Goal: Transaction & Acquisition: Purchase product/service

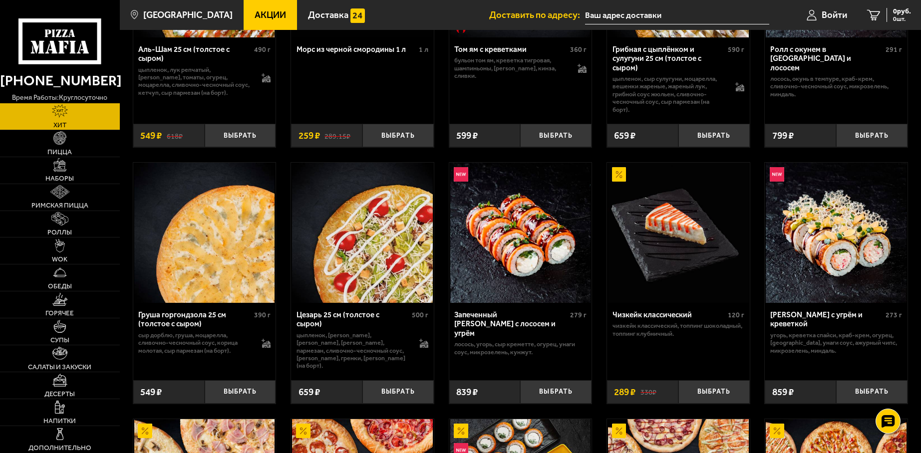
scroll to position [192, 0]
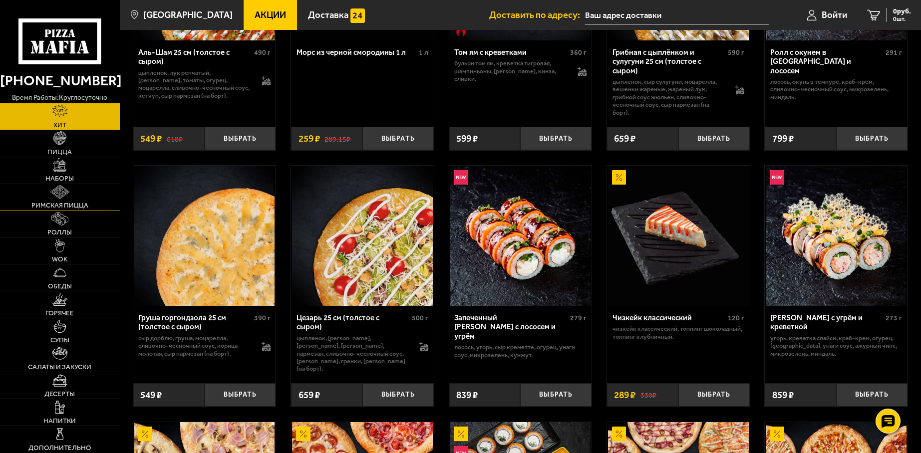
click at [50, 210] on link "Римская пицца" at bounding box center [60, 197] width 120 height 26
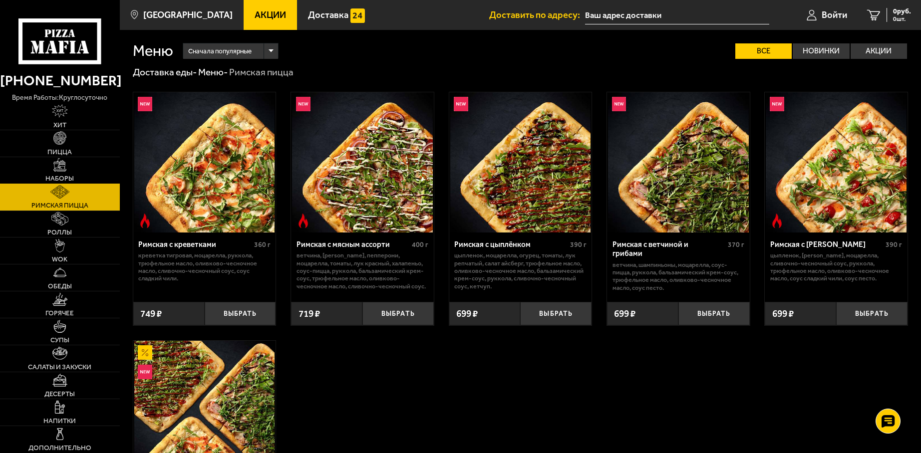
click at [57, 175] on span "Наборы" at bounding box center [59, 178] width 28 height 7
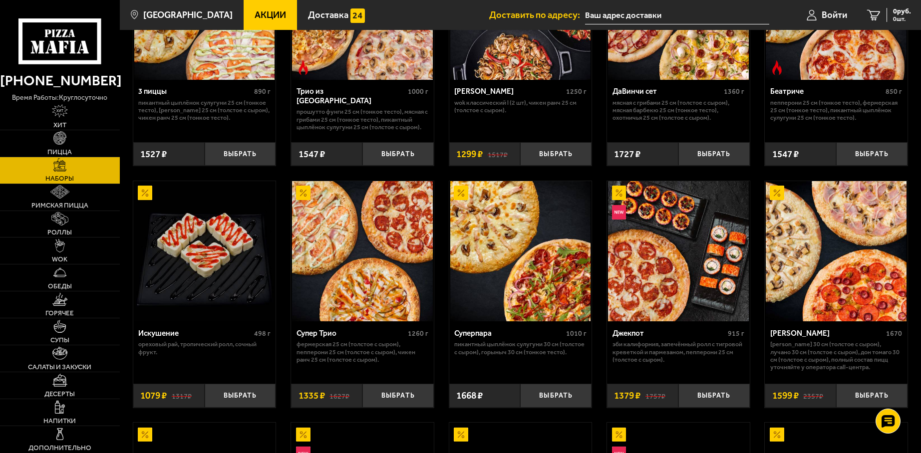
scroll to position [399, 0]
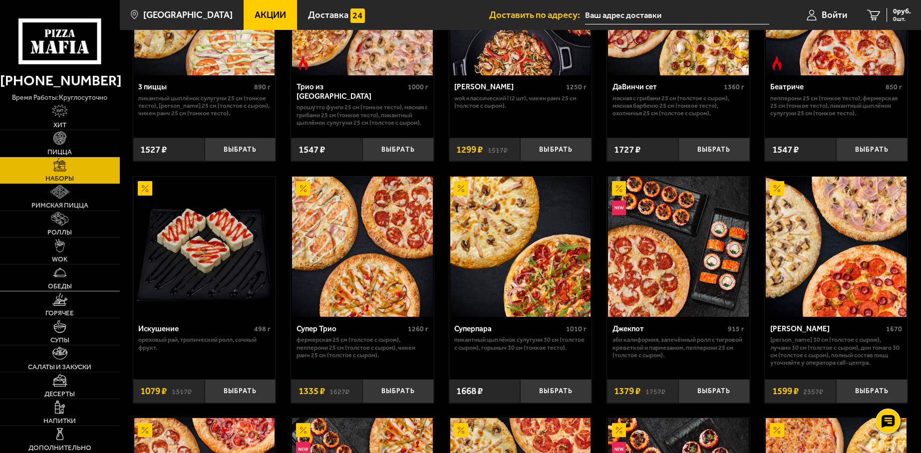
click at [59, 272] on img at bounding box center [59, 272] width 13 height 13
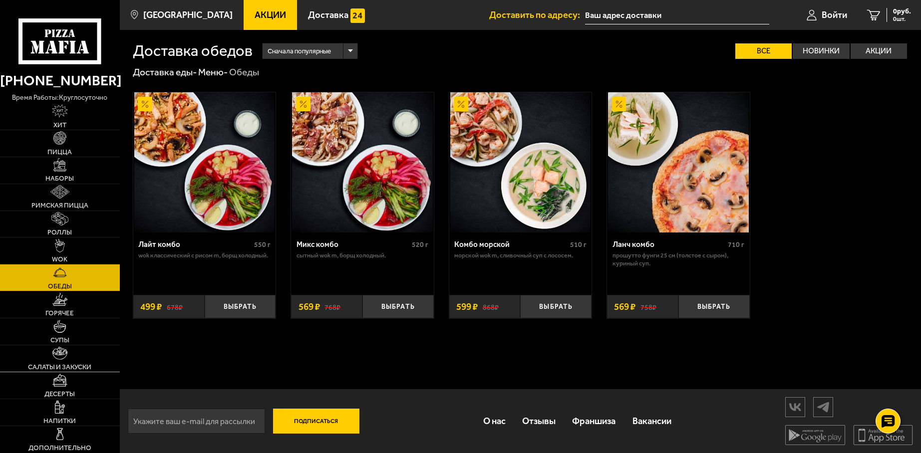
click at [73, 364] on span "Салаты и закуски" at bounding box center [59, 367] width 63 height 7
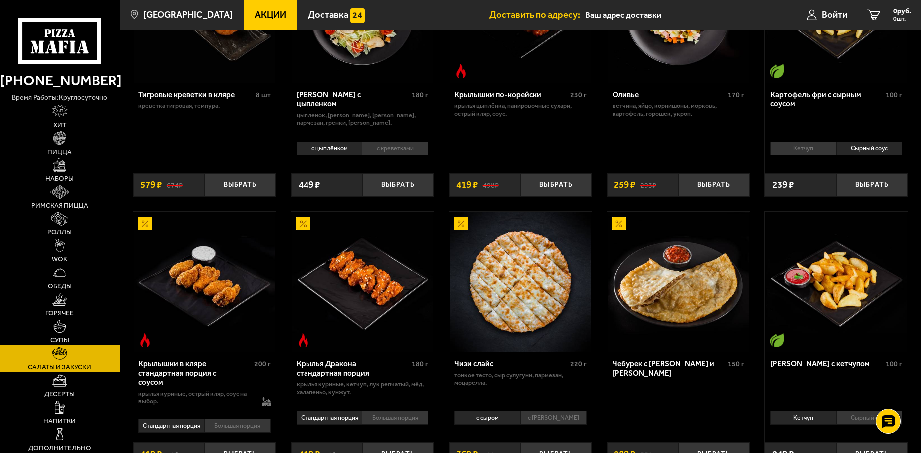
scroll to position [50, 0]
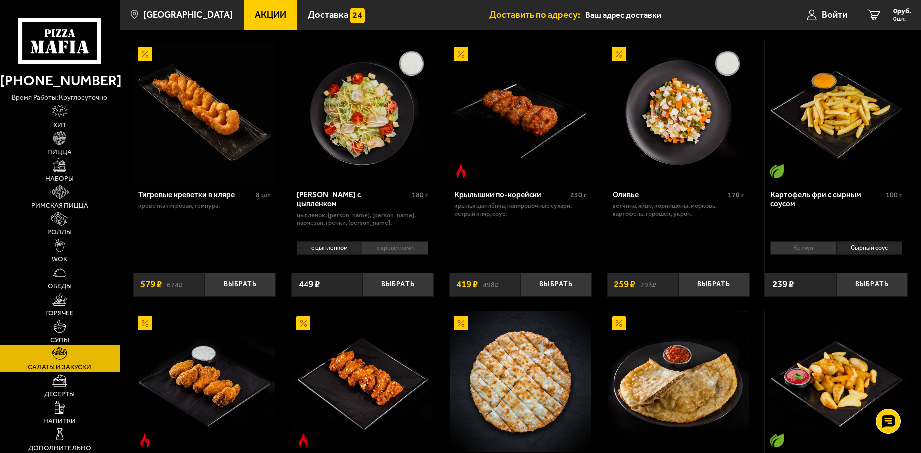
click at [60, 117] on img at bounding box center [60, 110] width 16 height 13
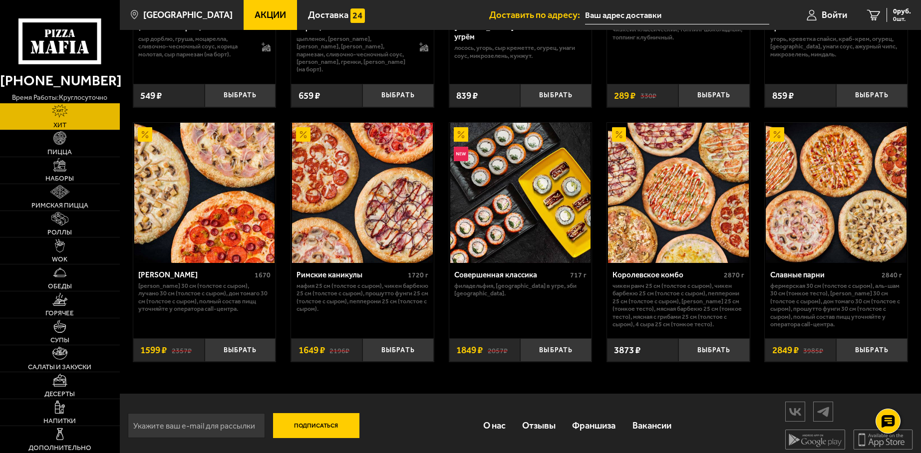
scroll to position [342, 0]
